Goal: Information Seeking & Learning: Learn about a topic

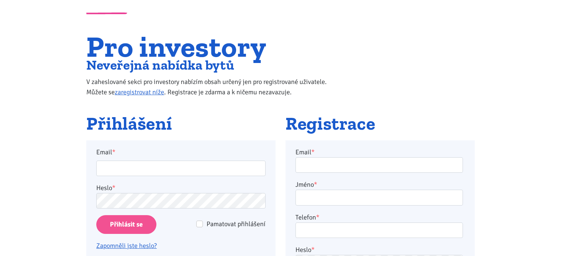
scroll to position [139, 0]
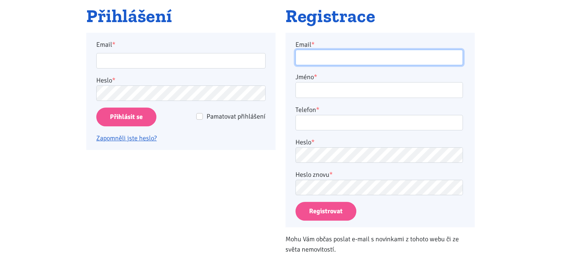
type input "alhaj@volny.cz"
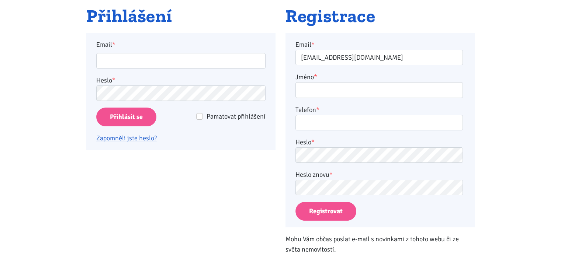
type input "alhaj@volny.cz"
click at [113, 122] on input "Přihlásit se" at bounding box center [126, 117] width 60 height 19
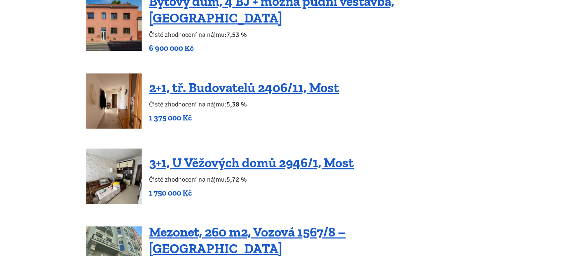
scroll to position [1099, 0]
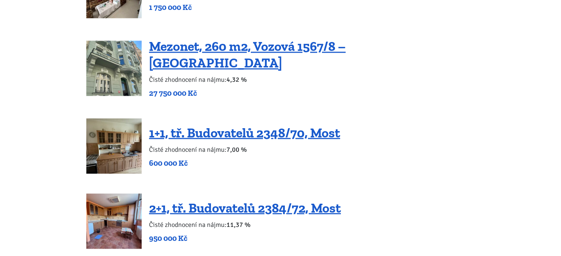
scroll to position [1286, 0]
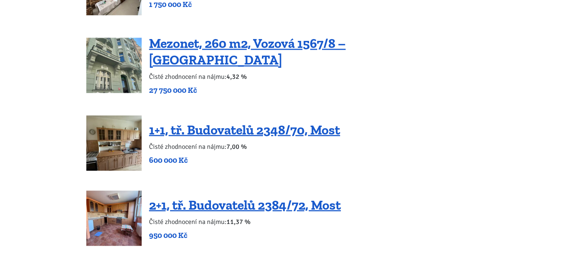
click at [435, 121] on div "1+1, tř. Budovatelů 2348/70, Most Čisté zhodnocení na nájmu: 7,00 % 600 000 Kč" at bounding box center [280, 142] width 388 height 55
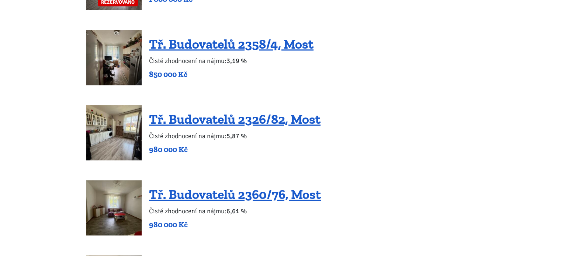
scroll to position [759, 0]
click at [228, 119] on link "Tř. Budovatelů 2326/82, Most" at bounding box center [234, 120] width 171 height 16
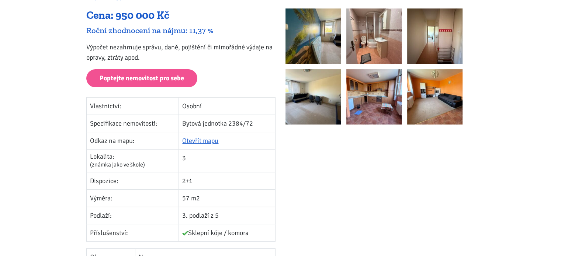
scroll to position [116, 0]
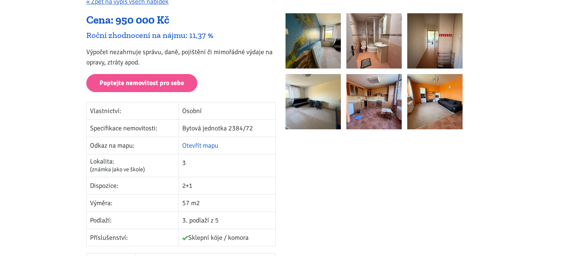
click at [205, 145] on link "Otevřít mapu" at bounding box center [200, 146] width 36 height 8
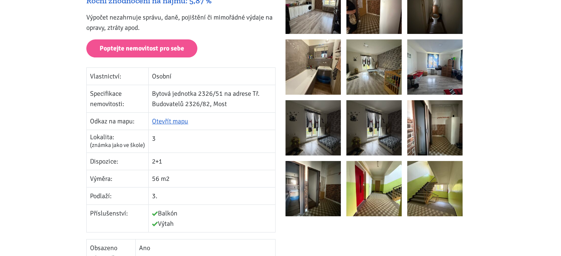
scroll to position [150, 0]
click at [167, 121] on link "Otevřít mapu" at bounding box center [170, 122] width 36 height 8
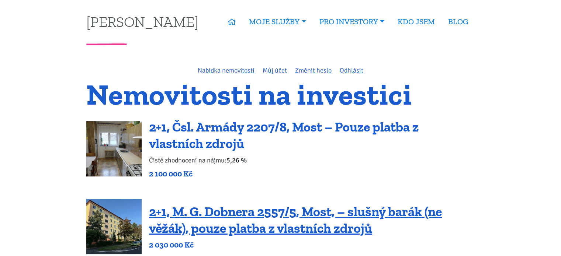
click at [357, 131] on link "2+1, Čsl. Armády 2207/8, Most – Pouze platba z vlastních zdrojů" at bounding box center [284, 135] width 270 height 32
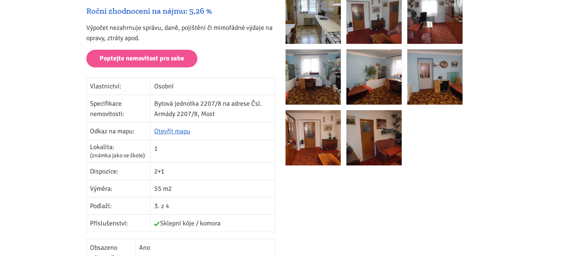
scroll to position [156, 0]
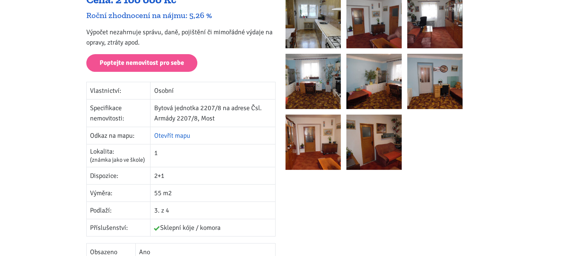
click at [163, 135] on link "Otevřít mapu" at bounding box center [172, 136] width 36 height 8
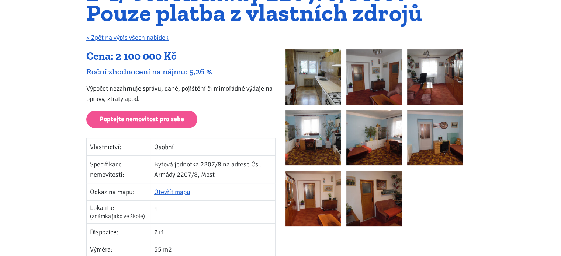
scroll to position [0, 0]
